Goal: Information Seeking & Learning: Learn about a topic

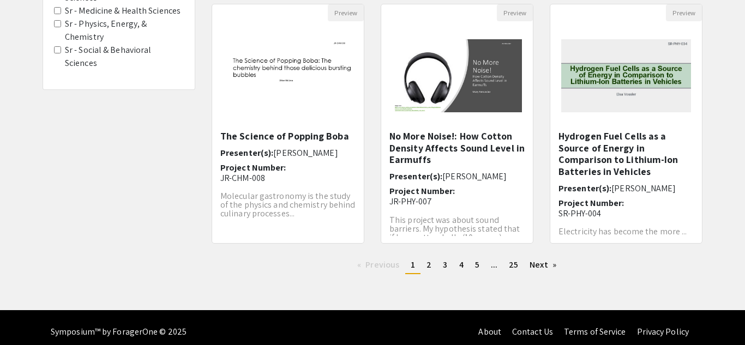
scroll to position [371, 0]
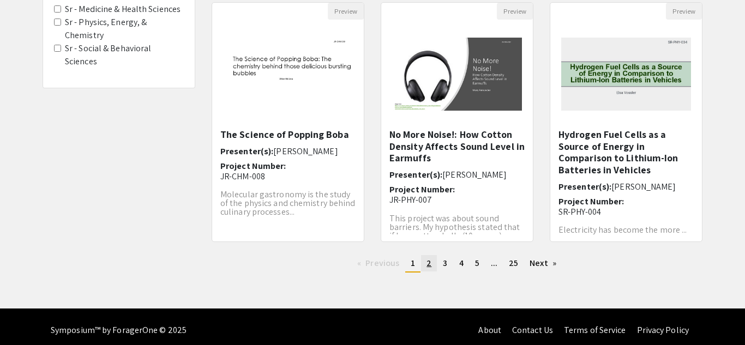
click at [431, 264] on span "2" at bounding box center [429, 263] width 5 height 11
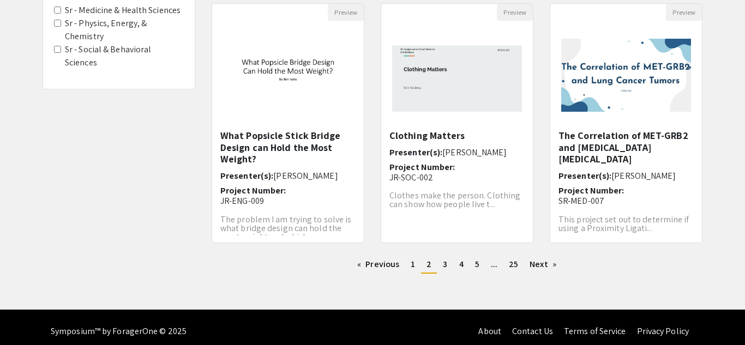
scroll to position [371, 0]
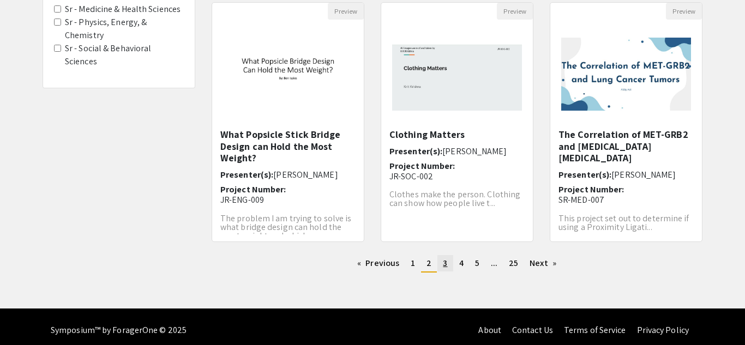
click at [444, 263] on span "3" at bounding box center [445, 263] width 4 height 11
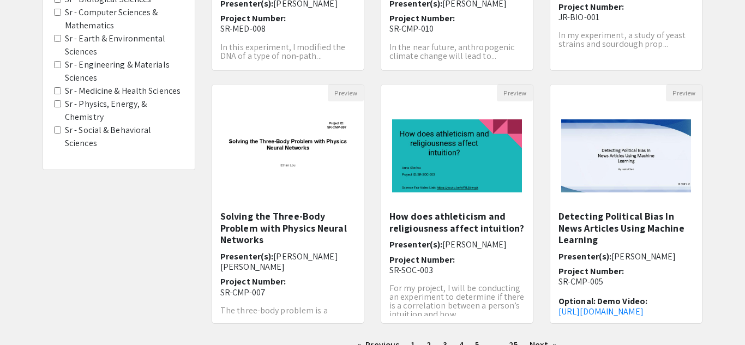
scroll to position [306, 0]
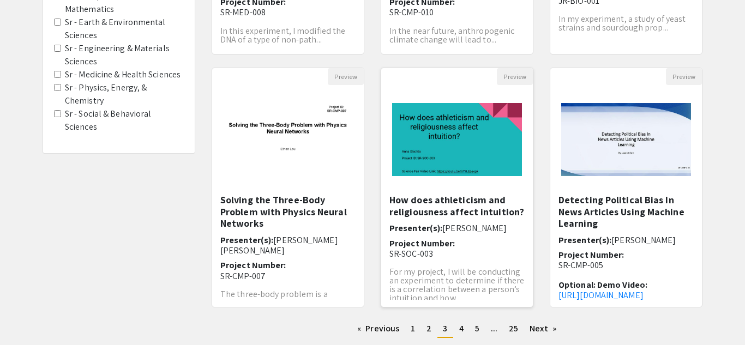
click at [516, 146] on img "Open Presentation <p>How does athleticism and religiousness affect intuition?</…" at bounding box center [457, 139] width 152 height 95
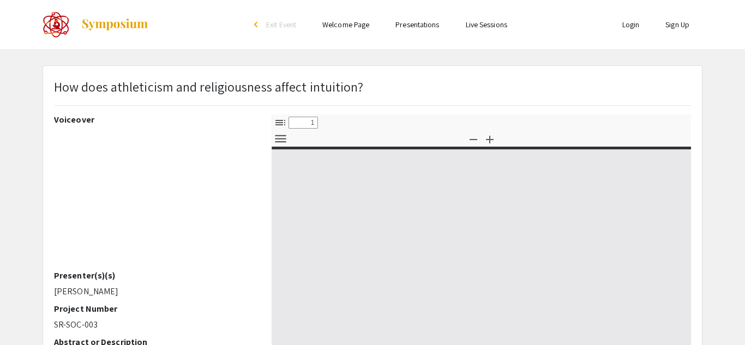
select select "custom"
type input "0"
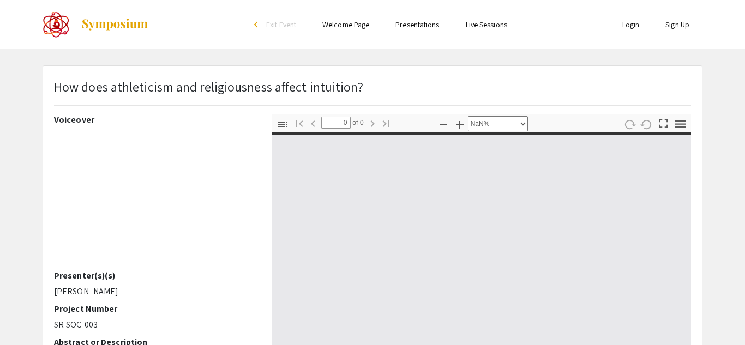
select select "auto"
type input "1"
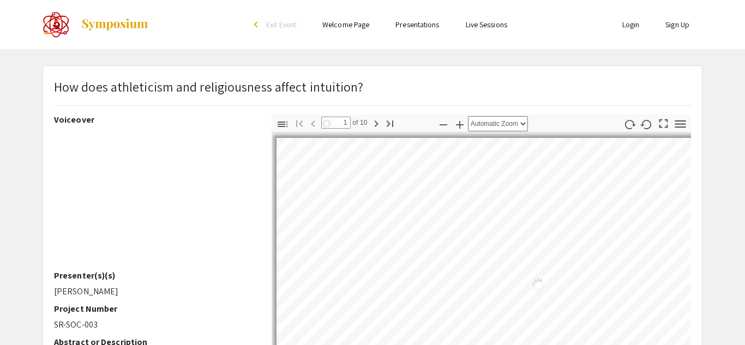
select select "auto"
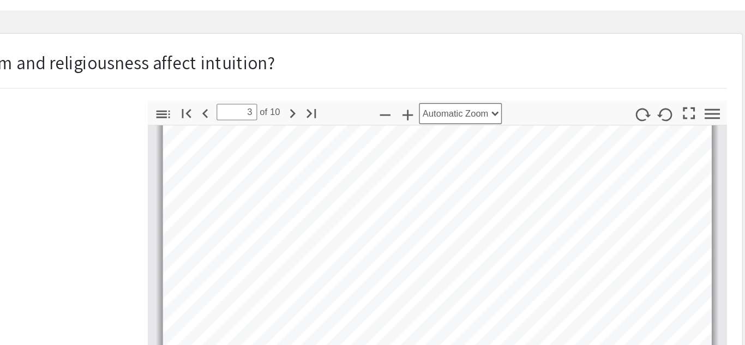
type input "4"
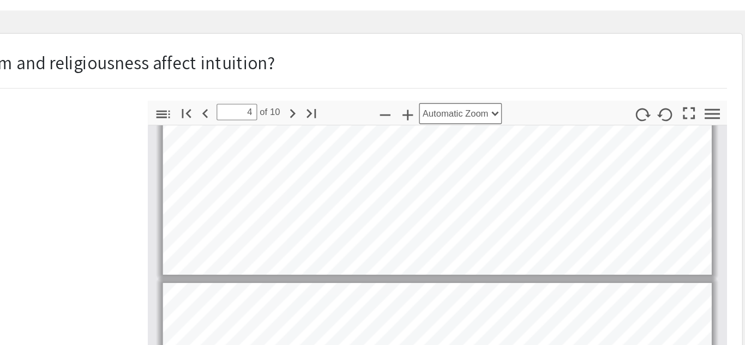
scroll to position [581, 0]
select select "page-width"
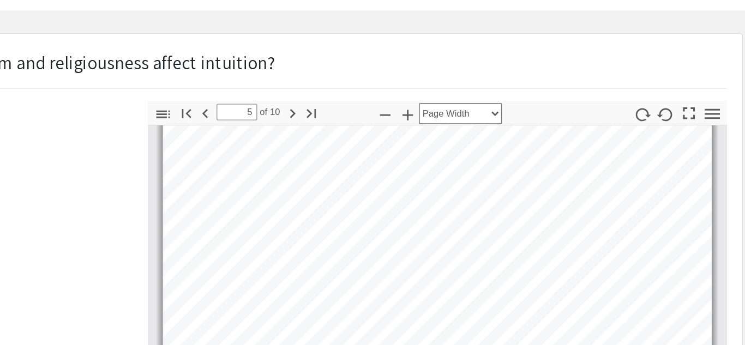
scroll to position [761, 0]
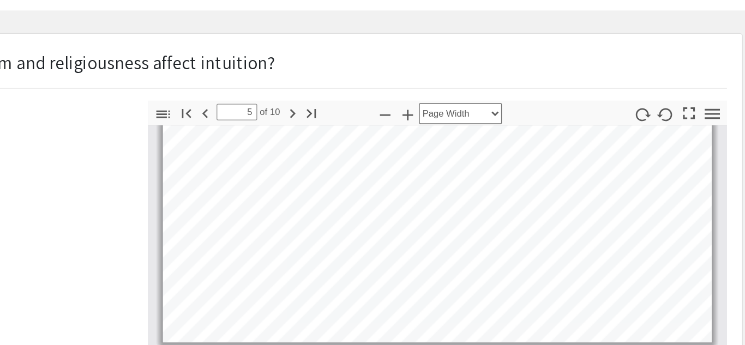
click at [352, 0] on html "Skip navigation arrow_back_ios Exit Event Welcome Page Presentations Live Sessi…" at bounding box center [372, 131] width 745 height 345
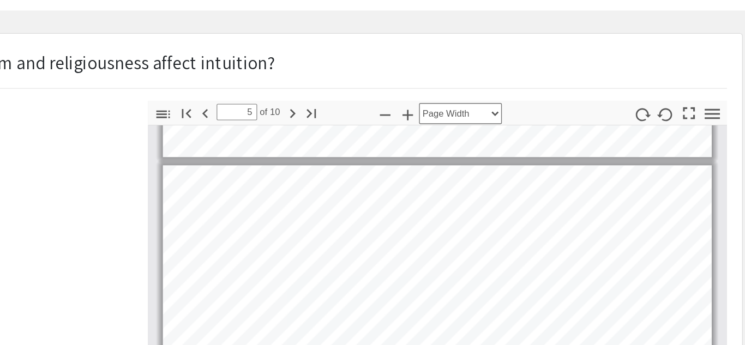
click at [491, 43] on div "How does athleticism and religiousness affect intuition? Voiceover Presenter(s)…" at bounding box center [372, 300] width 659 height 551
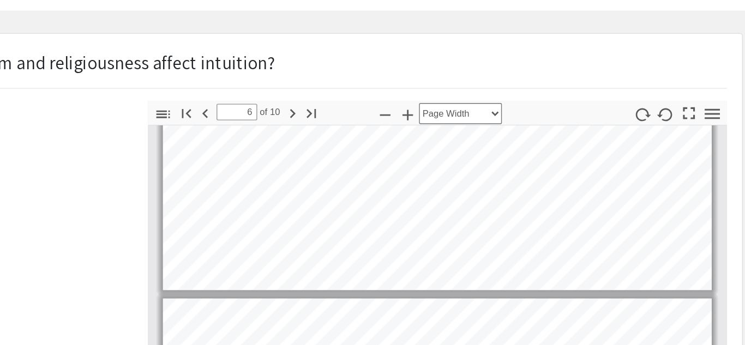
click at [439, 0] on html "Skip navigation arrow_back_ios Exit Event Welcome Page Presentations Live Sessi…" at bounding box center [372, 131] width 745 height 345
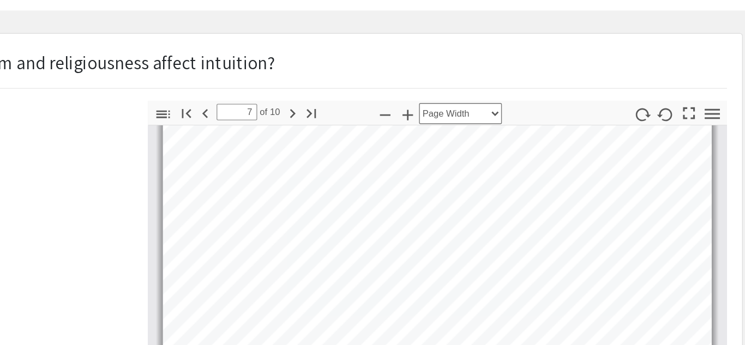
scroll to position [1201, 0]
click at [418, 0] on div "Skip navigation arrow_back_ios Exit Event Welcome Page Presentations Live Sessi…" at bounding box center [372, 276] width 745 height 634
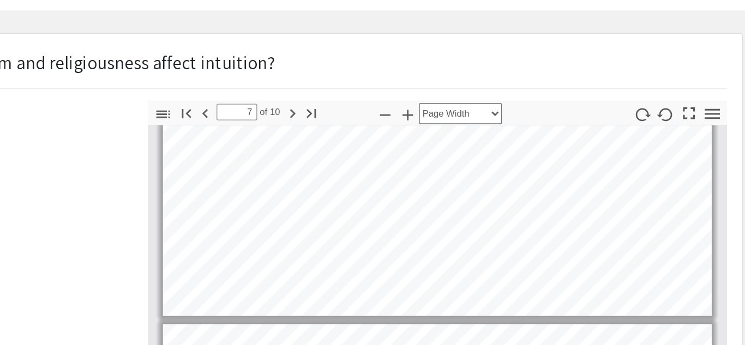
scroll to position [1272, 0]
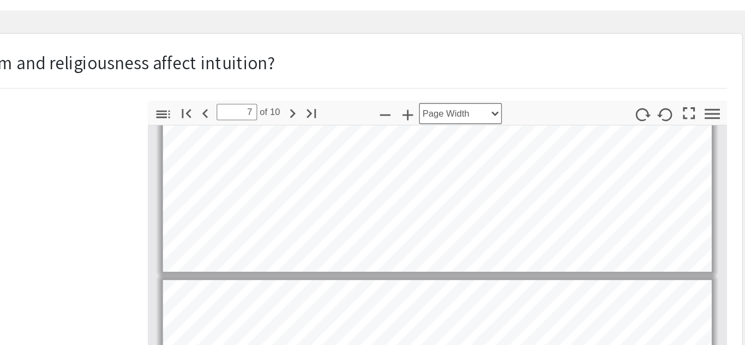
click at [405, 72] on div "How does athleticism and religiousness affect intuition? Voiceover Presenter(s)…" at bounding box center [372, 300] width 659 height 551
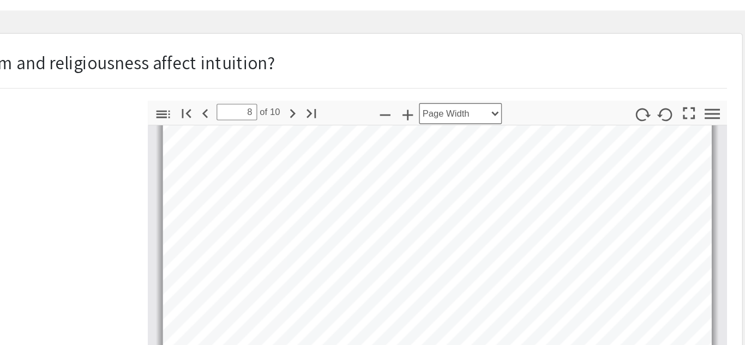
scroll to position [1433, 0]
type input "7"
